Goal: Communication & Community: Connect with others

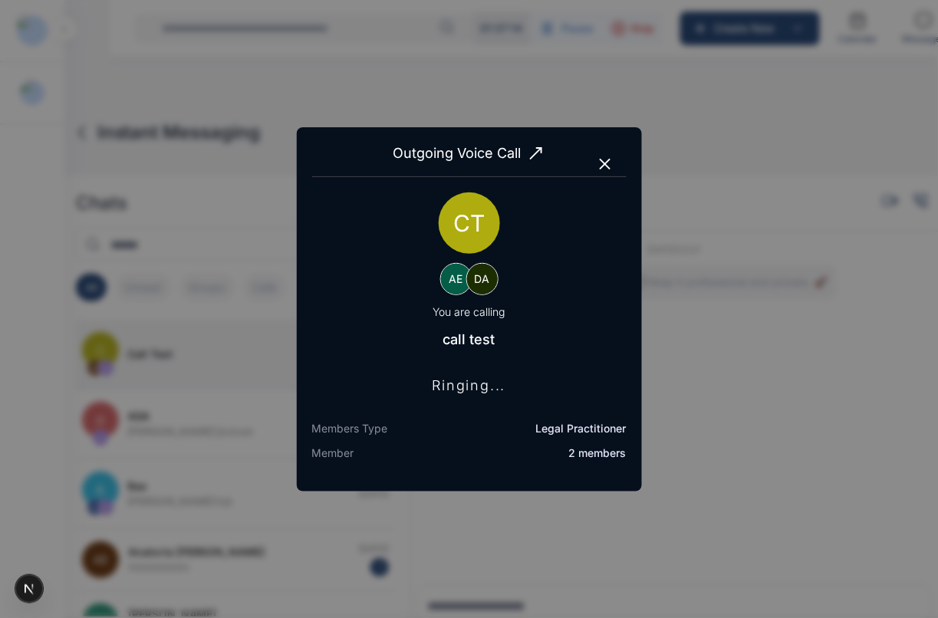
click at [602, 163] on icon "button" at bounding box center [605, 164] width 18 height 18
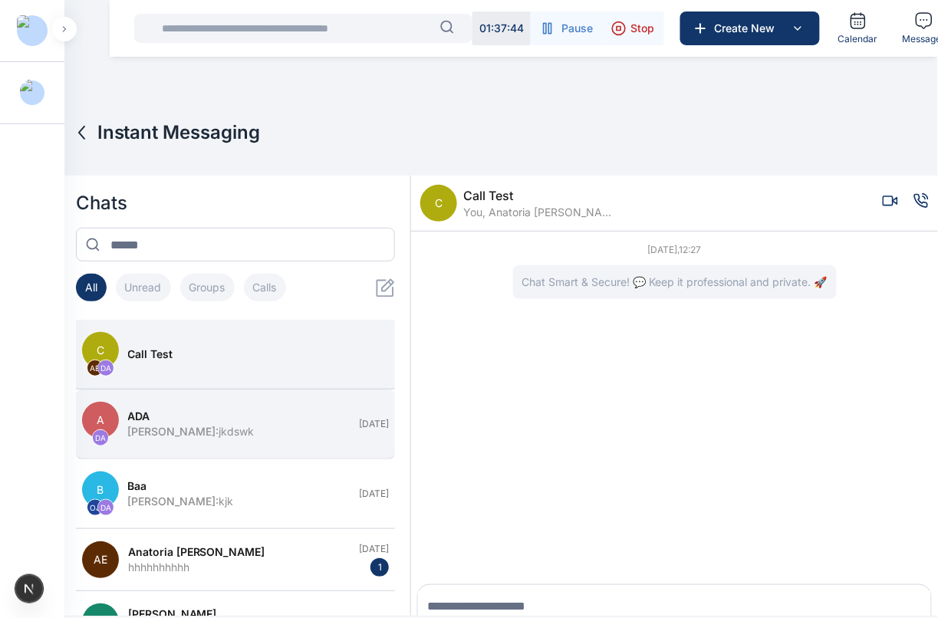
click at [255, 446] on button "A DA [PERSON_NAME] : jkdswk [DATE]" at bounding box center [236, 425] width 320 height 70
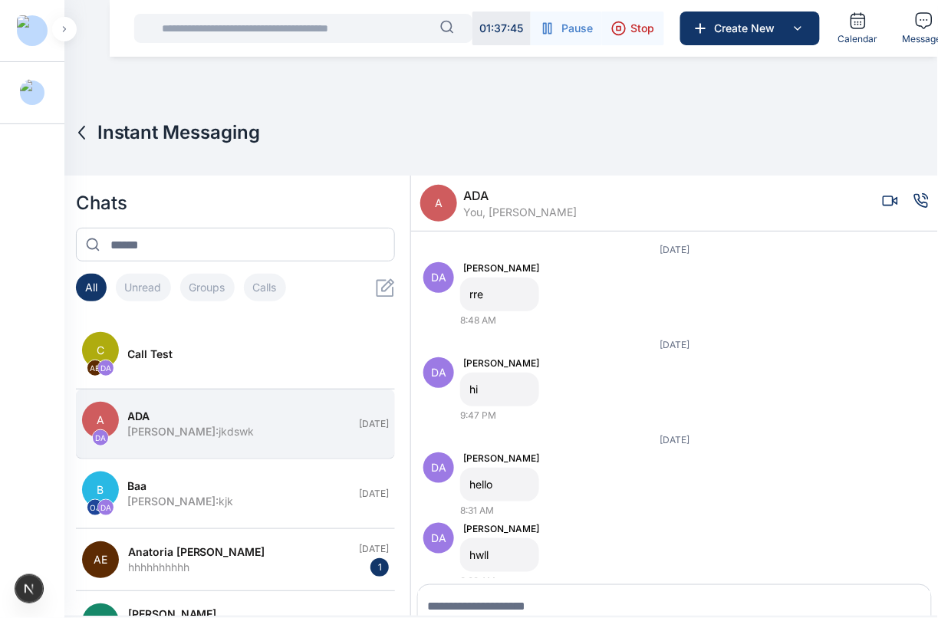
scroll to position [21, 0]
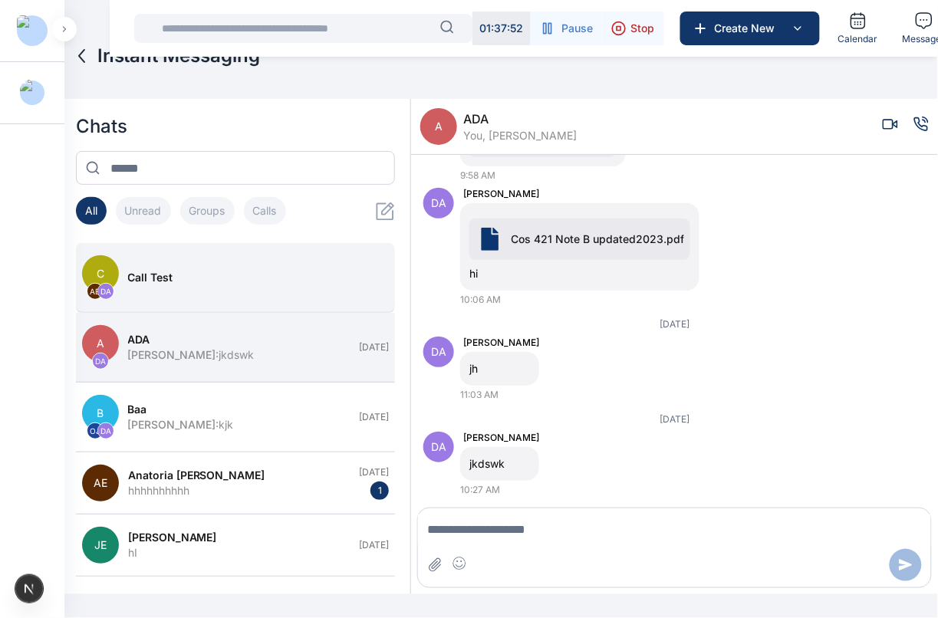
click at [232, 281] on div "call test" at bounding box center [254, 277] width 252 height 15
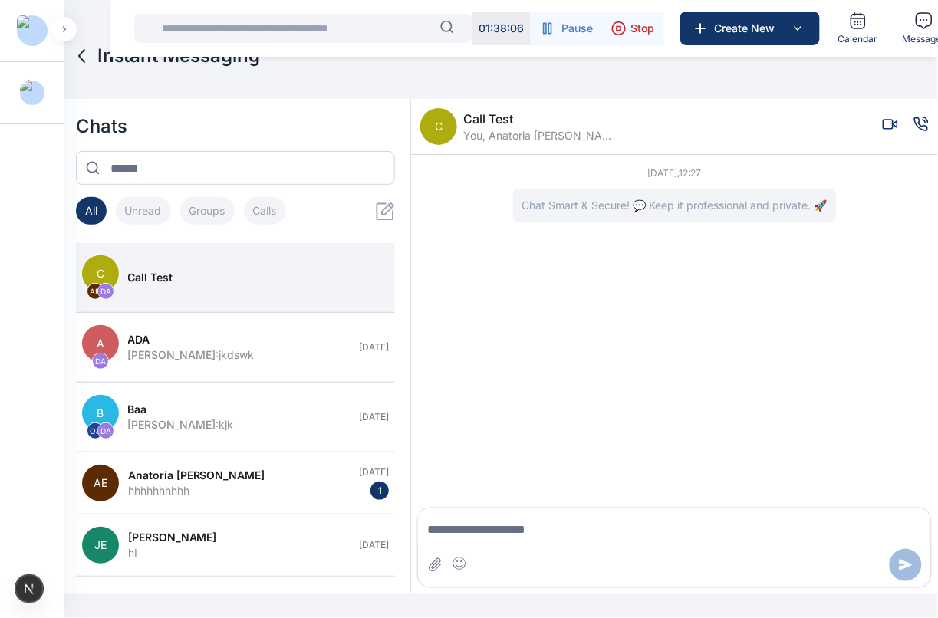
scroll to position [54, 0]
click at [914, 131] on icon "Voice call" at bounding box center [921, 124] width 15 height 15
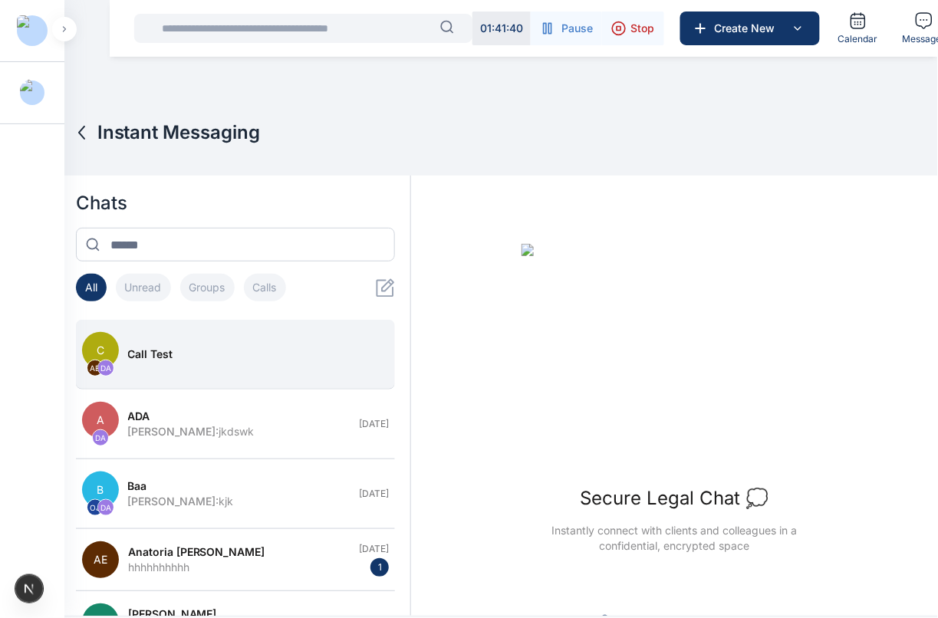
click at [296, 345] on button "C AE DA call test" at bounding box center [236, 355] width 320 height 70
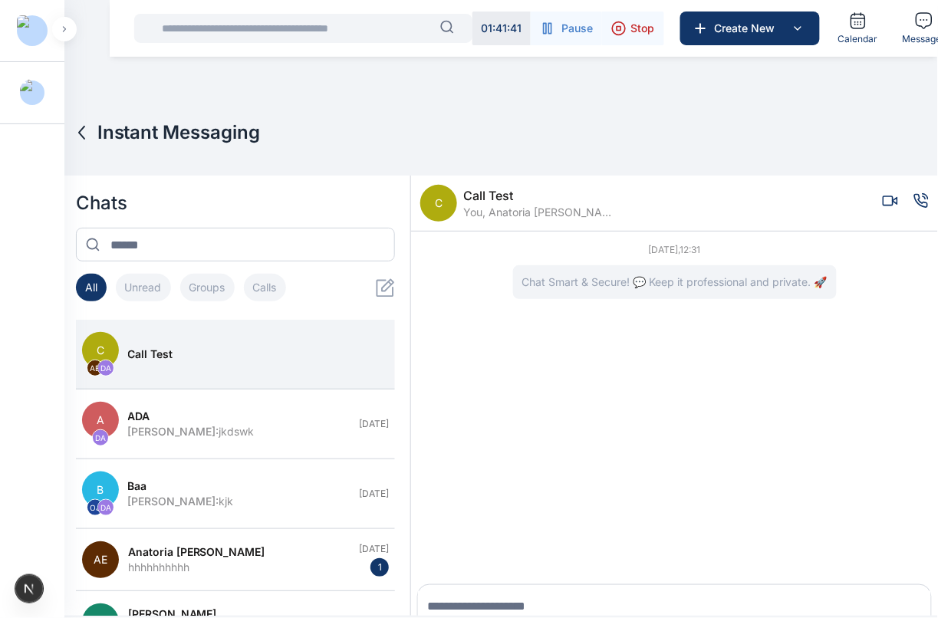
click at [915, 205] on icon "Voice call" at bounding box center [921, 200] width 15 height 15
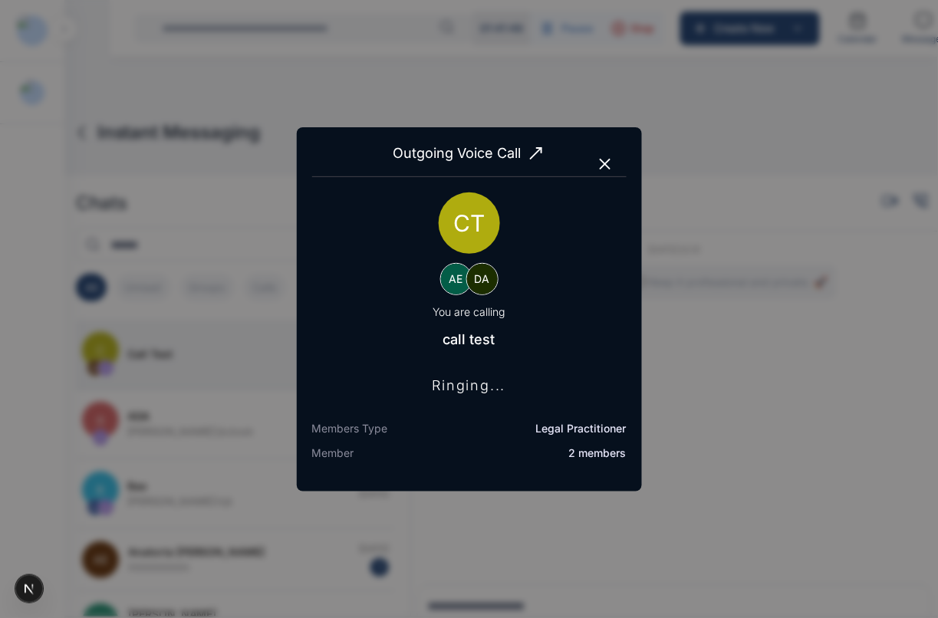
click at [606, 159] on icon "button" at bounding box center [605, 164] width 18 height 18
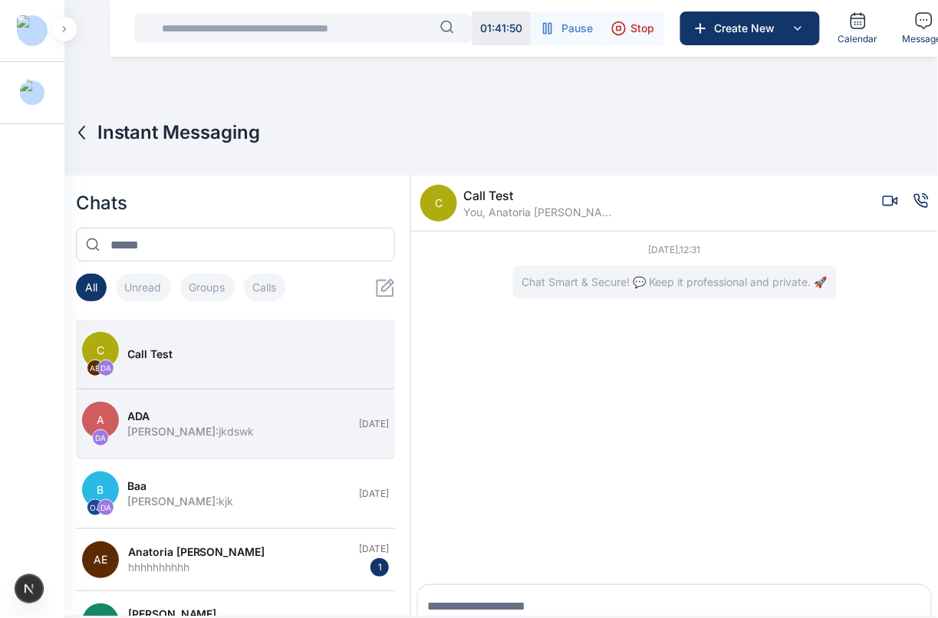
click at [235, 423] on div "ADA" at bounding box center [239, 416] width 223 height 15
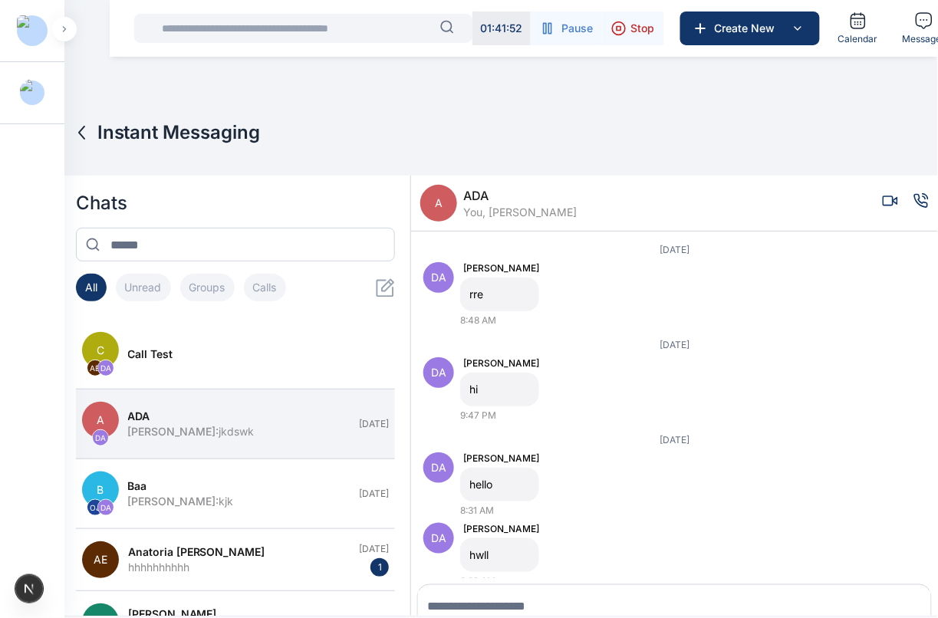
scroll to position [21, 0]
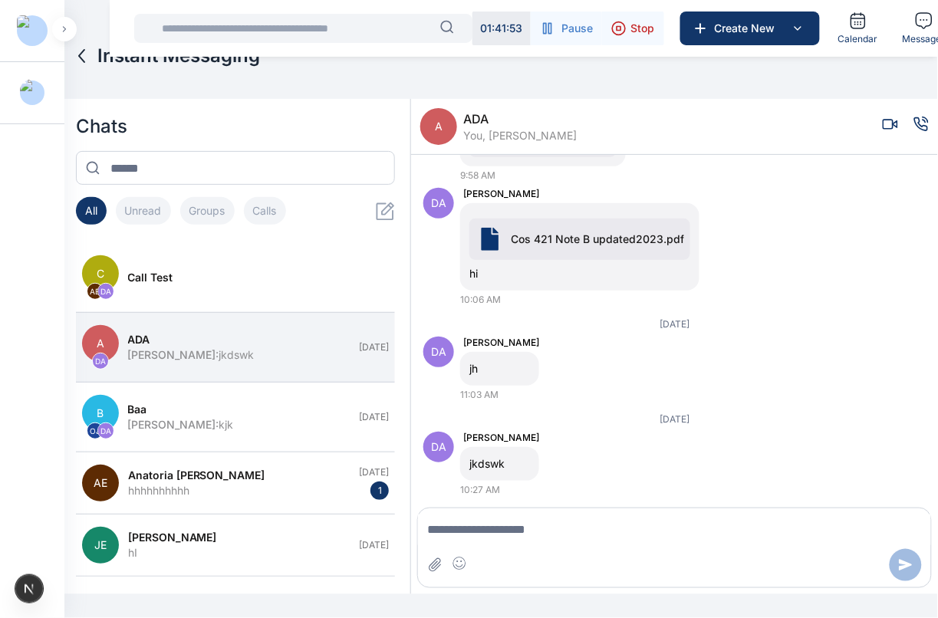
click at [915, 124] on icon "Voice call" at bounding box center [921, 123] width 13 height 13
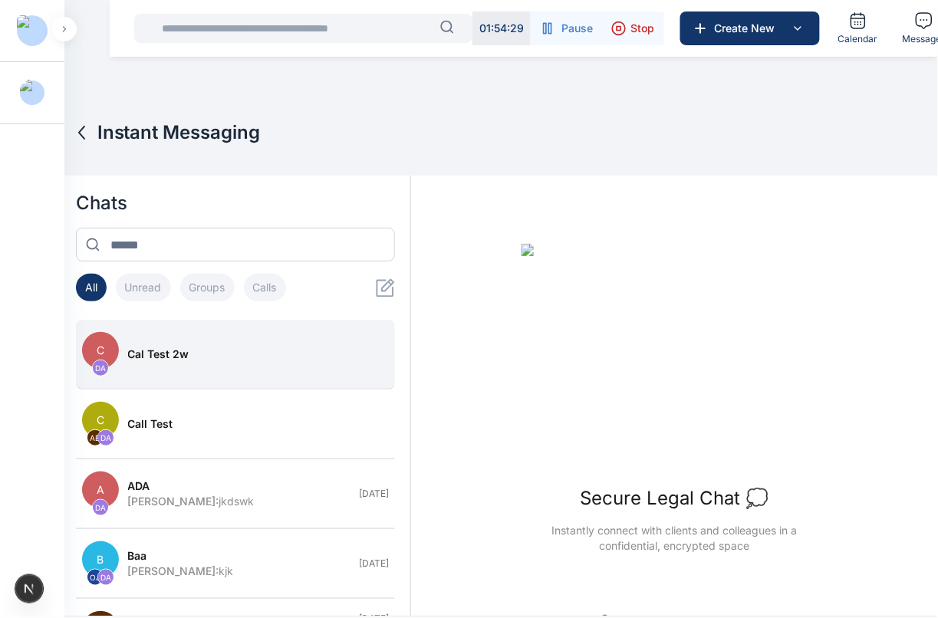
click at [318, 361] on div "cal test 2w" at bounding box center [254, 354] width 252 height 15
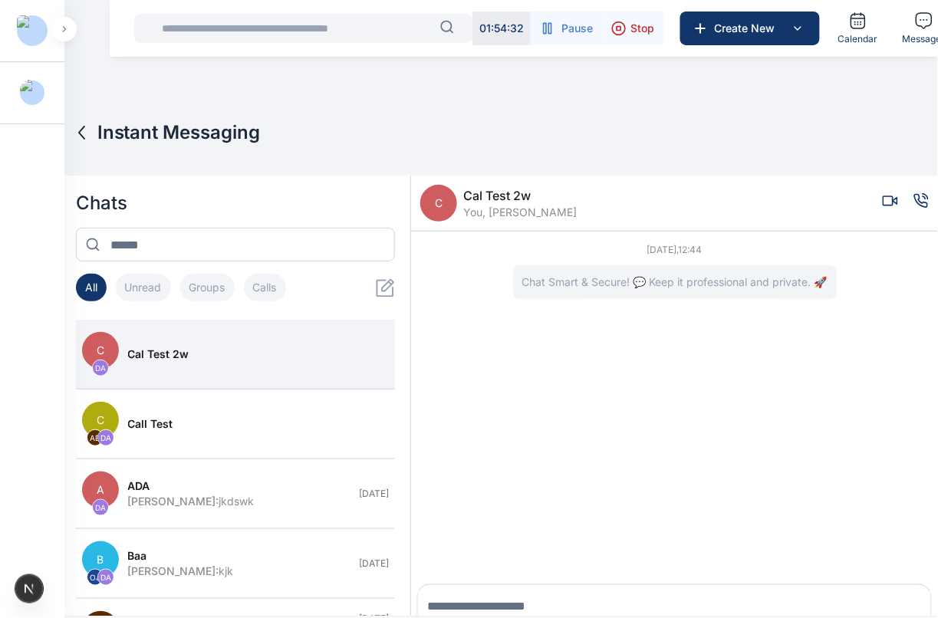
click at [914, 204] on icon "Voice call" at bounding box center [921, 200] width 15 height 15
